Goal: Transaction & Acquisition: Purchase product/service

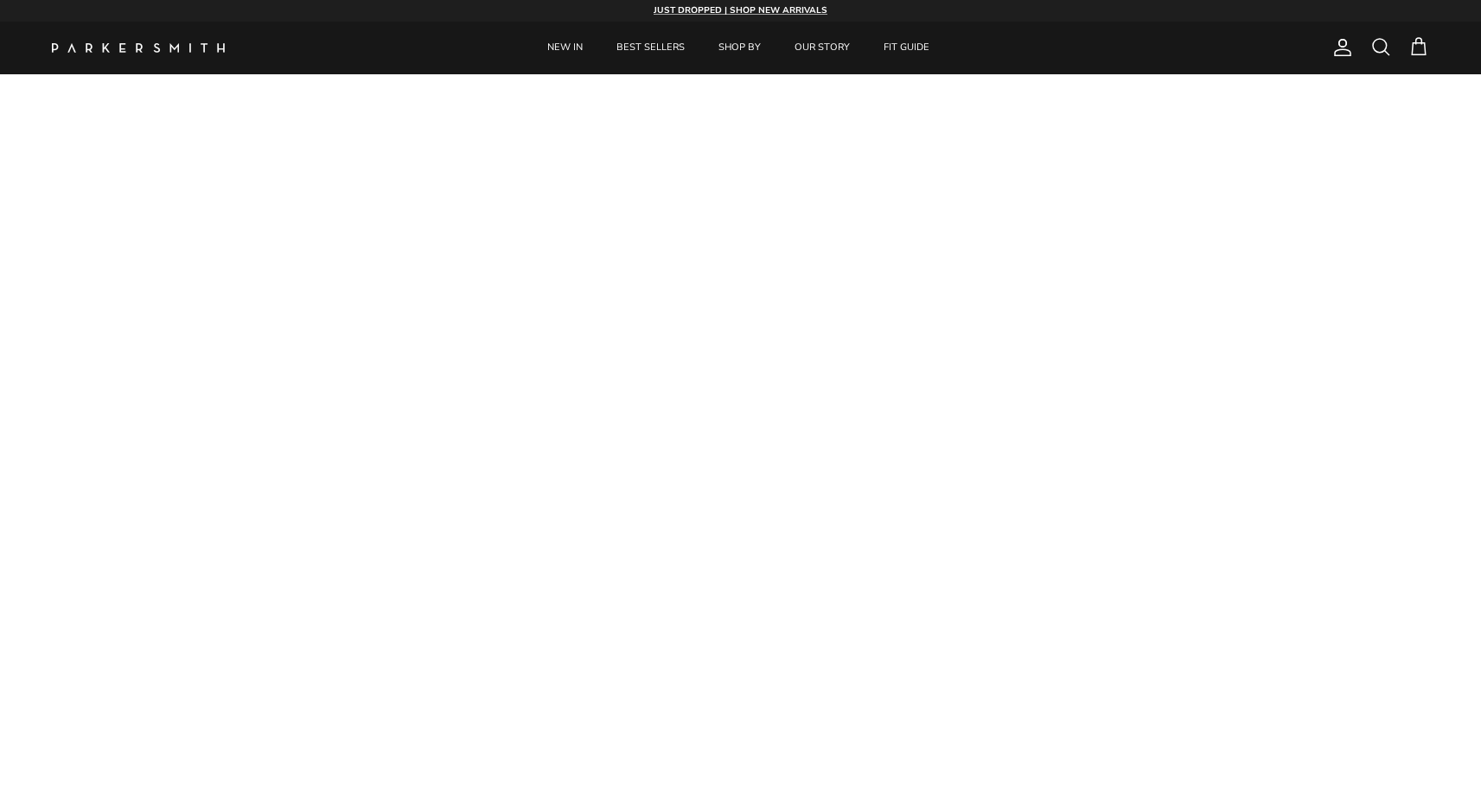
click at [1383, 47] on span at bounding box center [1380, 46] width 20 height 20
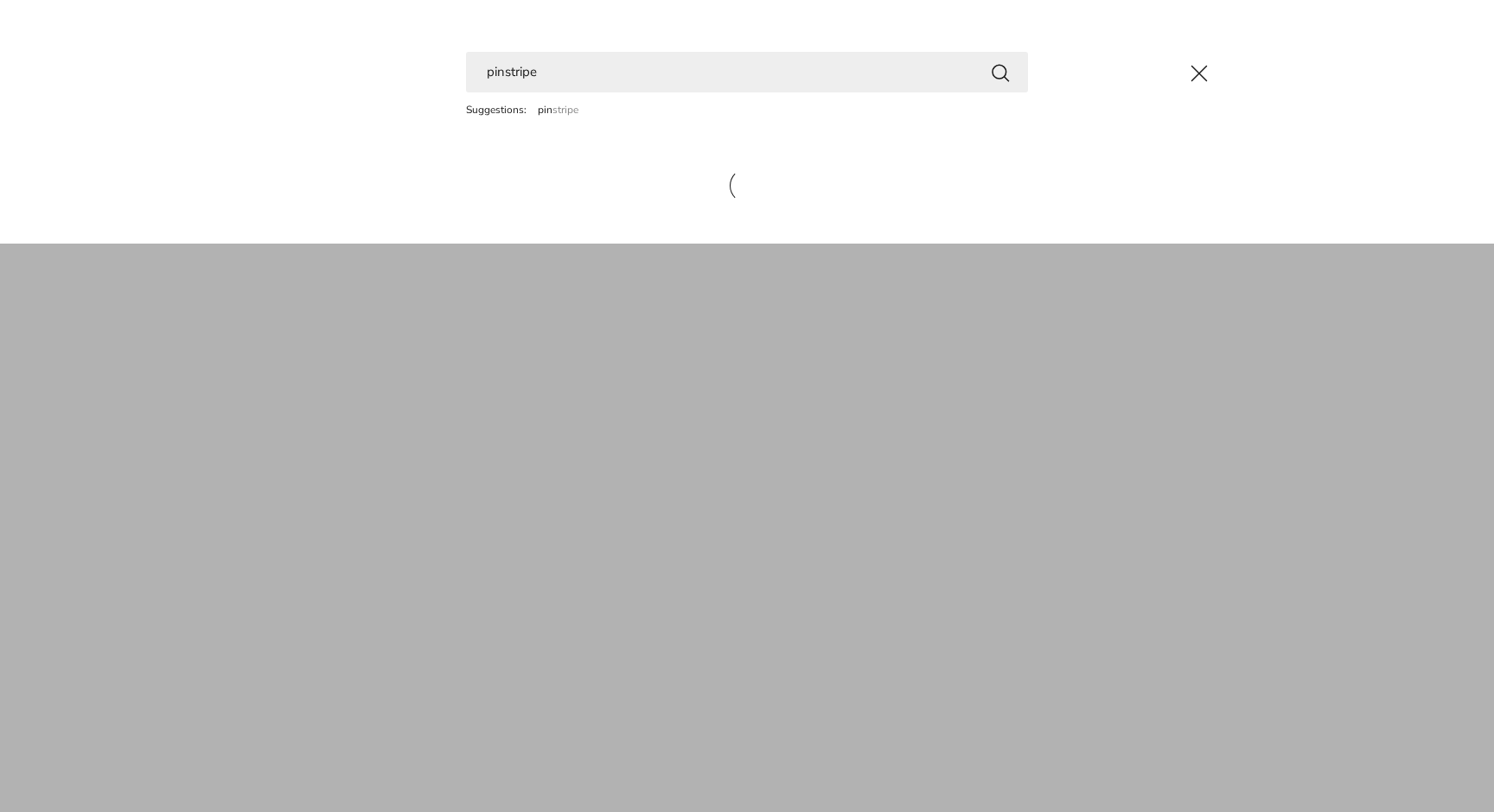
type input "pinstripe"
click at [1000, 71] on button "Search" at bounding box center [1000, 71] width 20 height 21
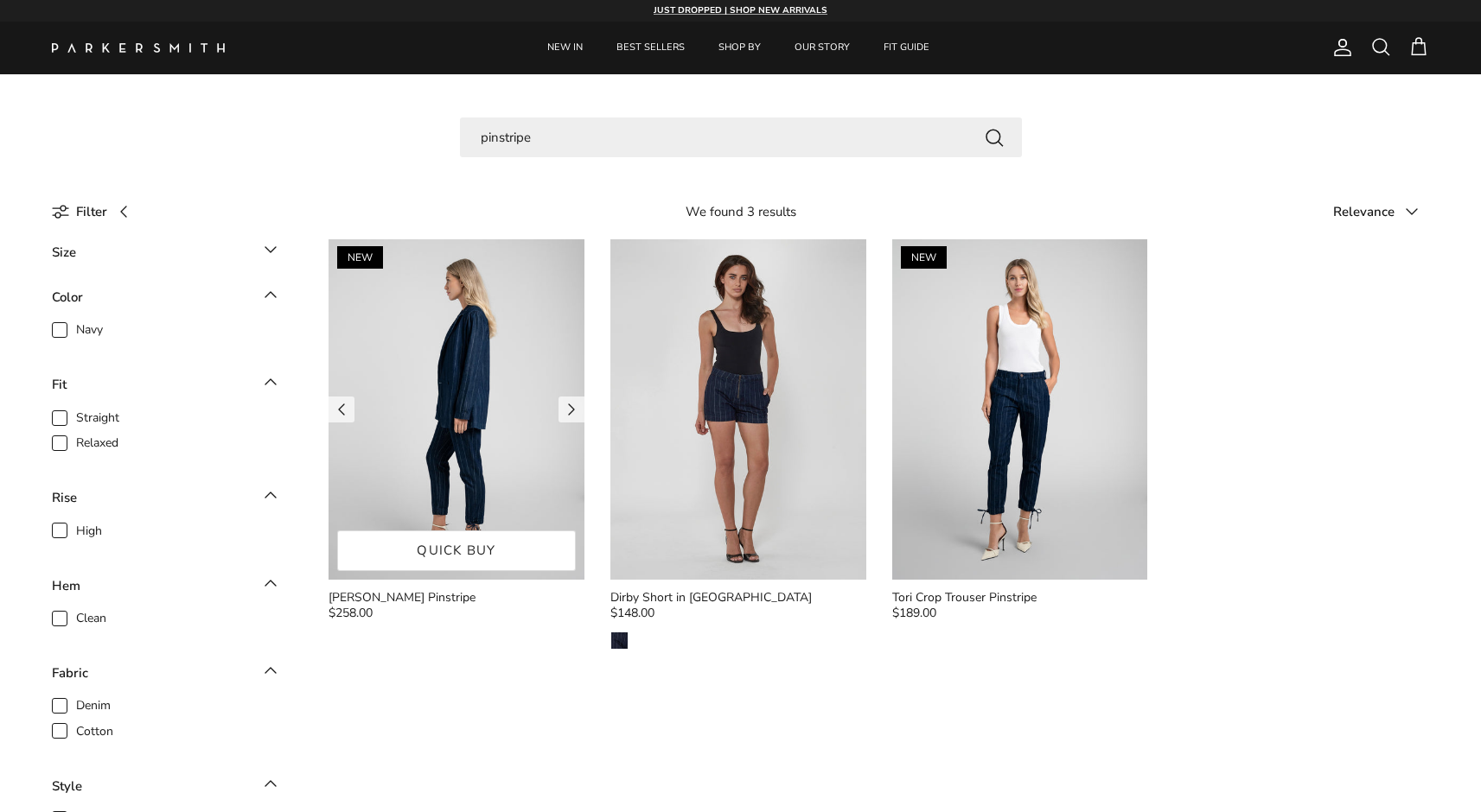
click at [388, 398] on img at bounding box center [456, 409] width 256 height 340
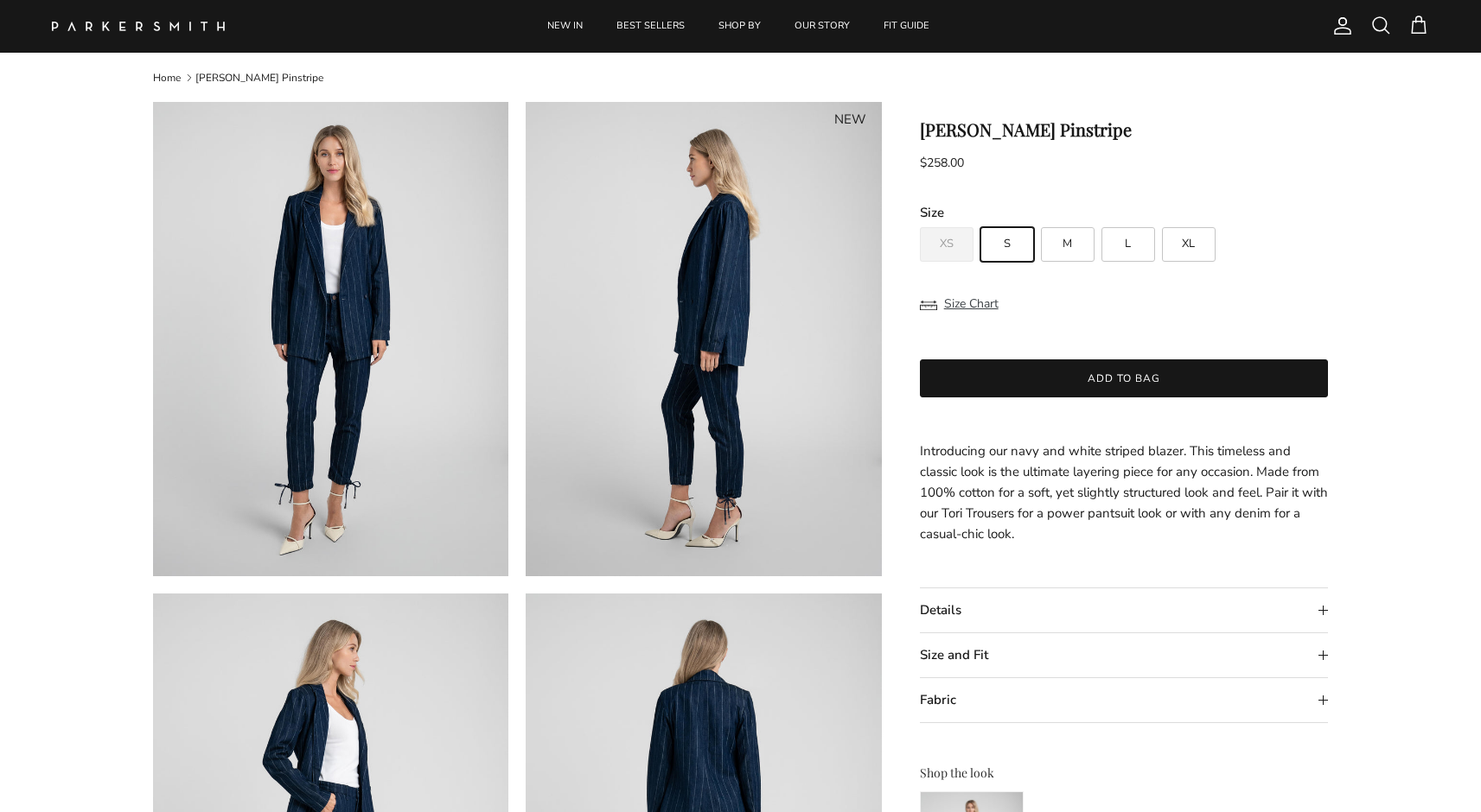
scroll to position [32, 0]
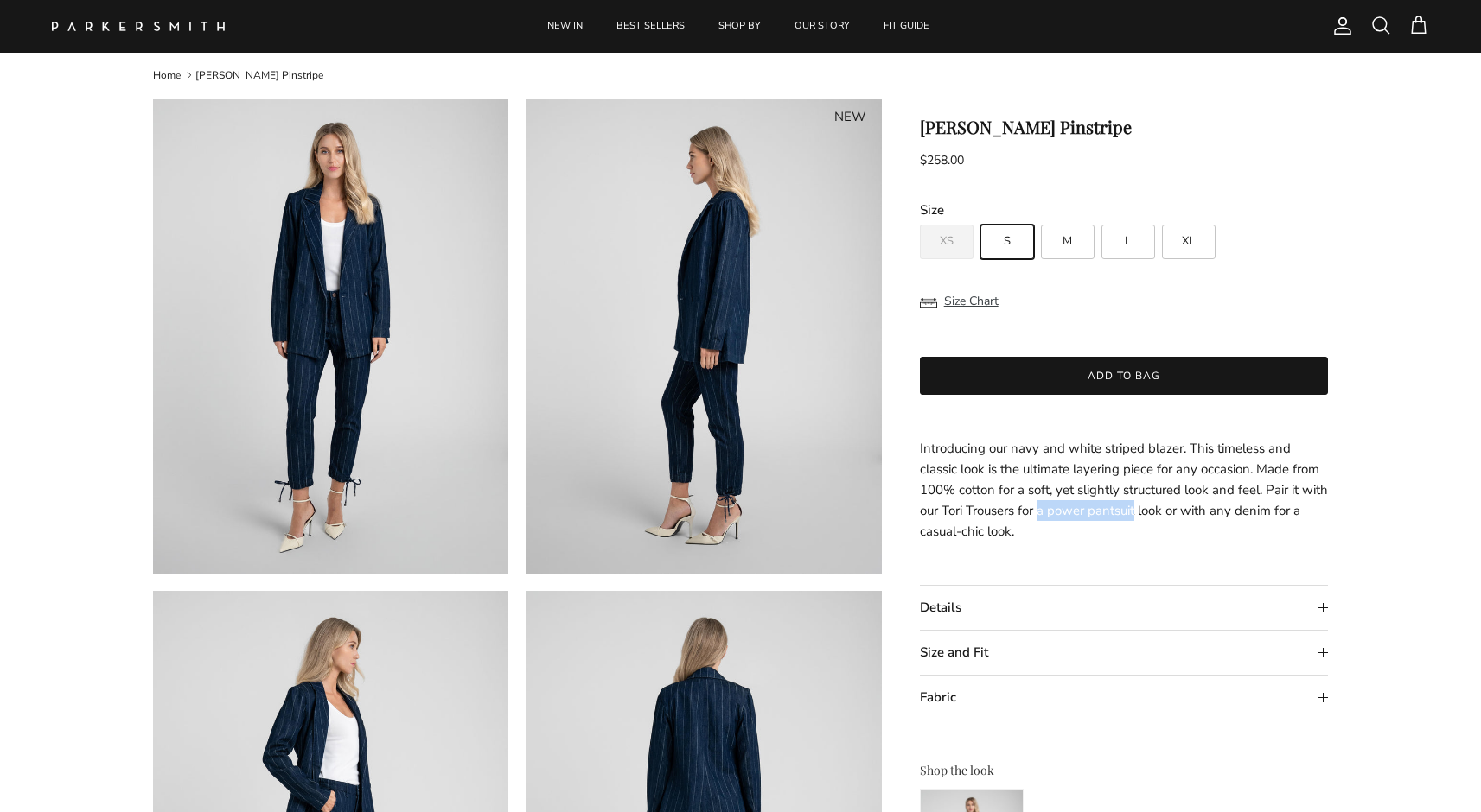
drag, startPoint x: 1164, startPoint y: 509, endPoint x: 1067, endPoint y: 509, distance: 97.0
click at [1067, 509] on p "Introducing our navy and white striped blazer. This timeless and classic look i…" at bounding box center [1124, 490] width 409 height 104
drag, startPoint x: 1028, startPoint y: 502, endPoint x: 1213, endPoint y: 502, distance: 185.0
click at [1202, 502] on p "Introducing our navy and white striped blazer. This timeless and classic look i…" at bounding box center [1124, 490] width 409 height 104
click at [1213, 502] on p "Introducing our navy and white striped blazer. This timeless and classic look i…" at bounding box center [1124, 490] width 409 height 104
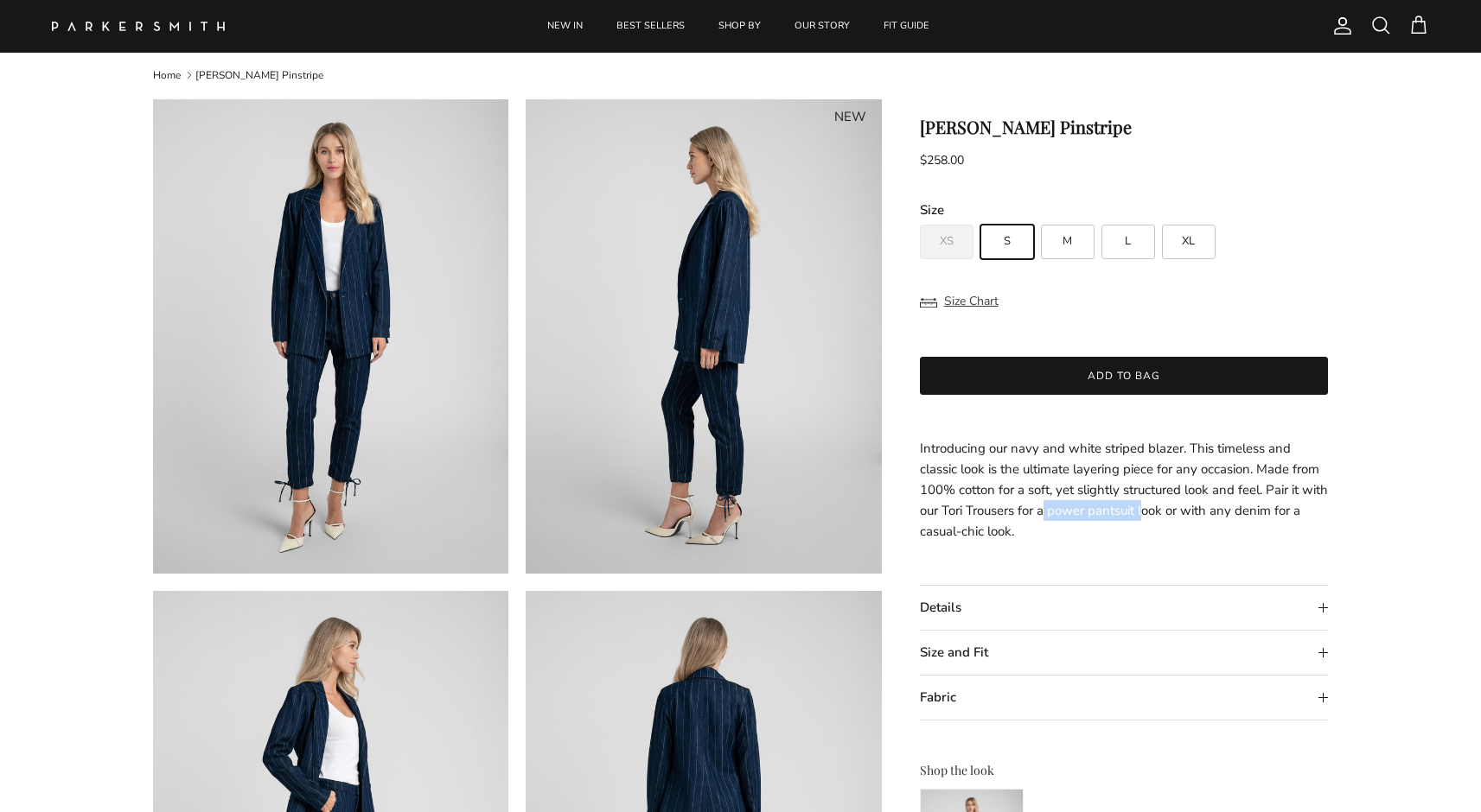
drag, startPoint x: 1075, startPoint y: 511, endPoint x: 1201, endPoint y: 511, distance: 126.0
click at [1194, 511] on p "Introducing our navy and white striped blazer. This timeless and classic look i…" at bounding box center [1124, 490] width 409 height 104
